Goal: Information Seeking & Learning: Learn about a topic

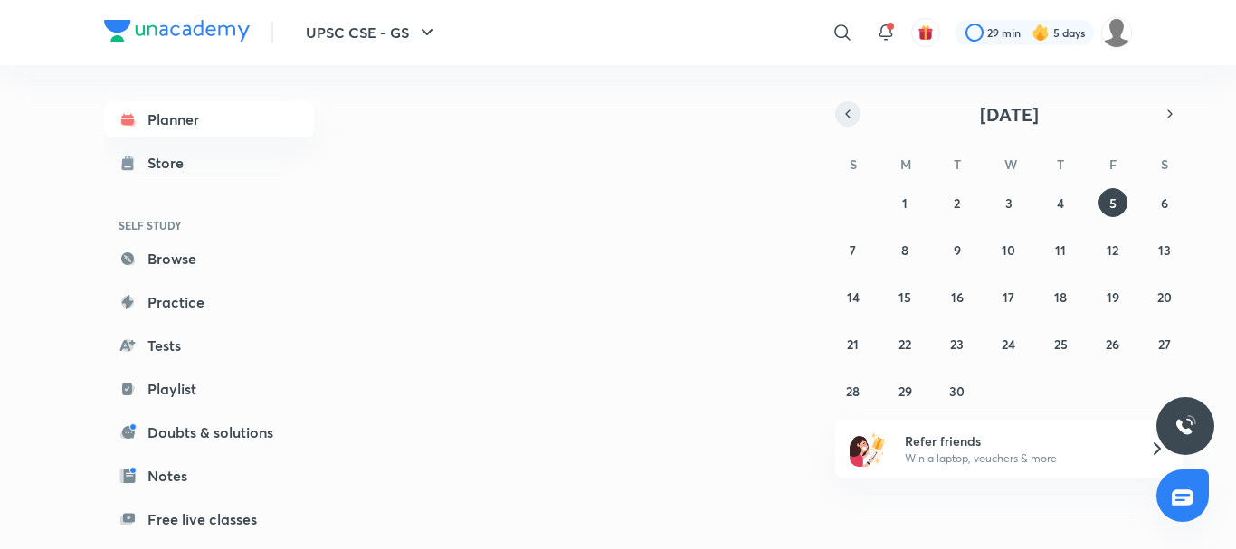
click at [840, 110] on button "button" at bounding box center [847, 113] width 25 height 25
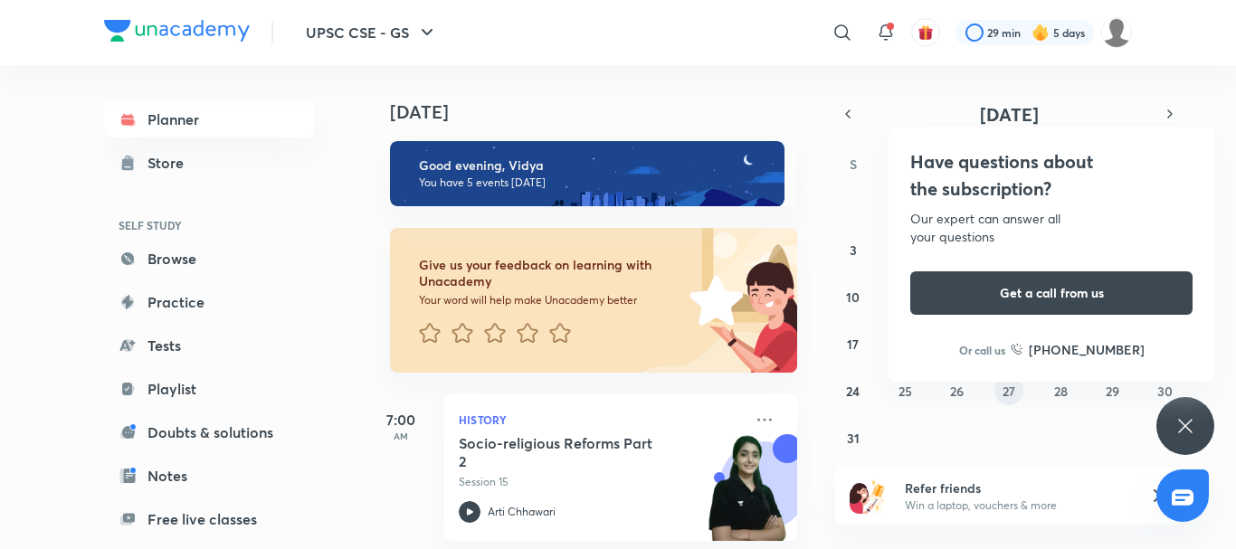
click at [1009, 395] on abbr "27" at bounding box center [1009, 391] width 13 height 17
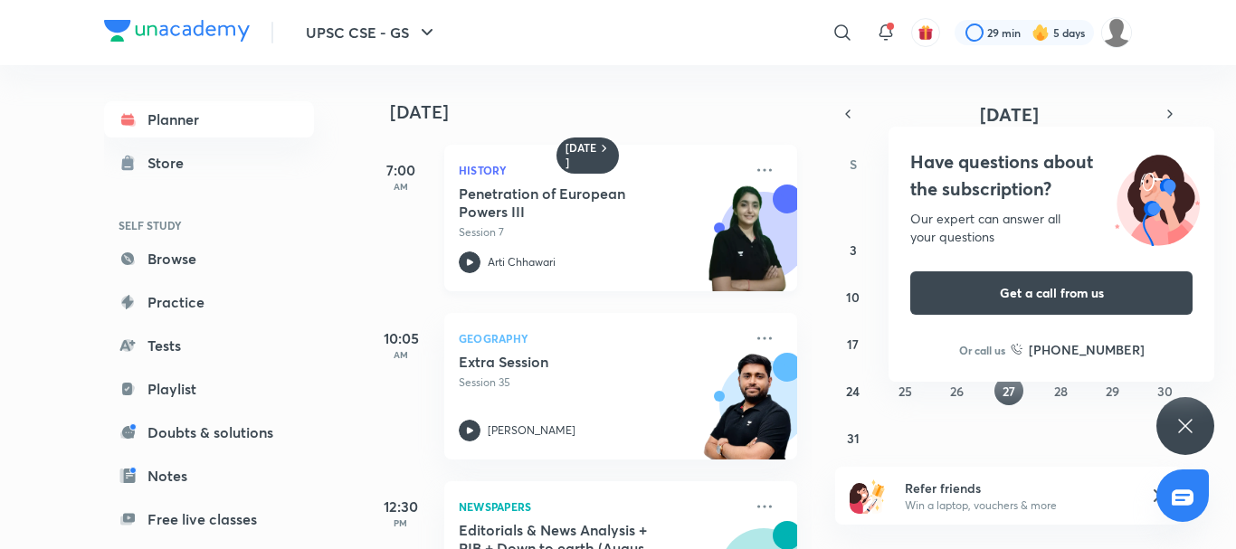
click at [626, 240] on p "Session 7" at bounding box center [601, 232] width 284 height 16
